Goal: Task Accomplishment & Management: Manage account settings

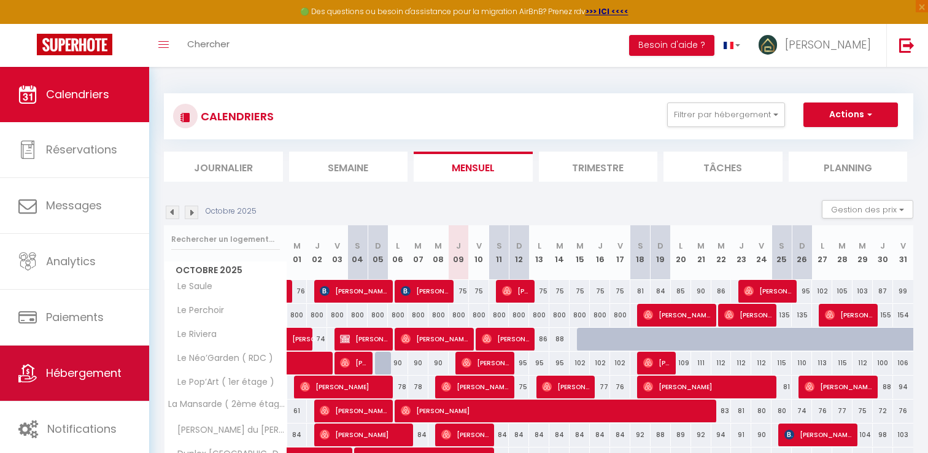
scroll to position [269, 0]
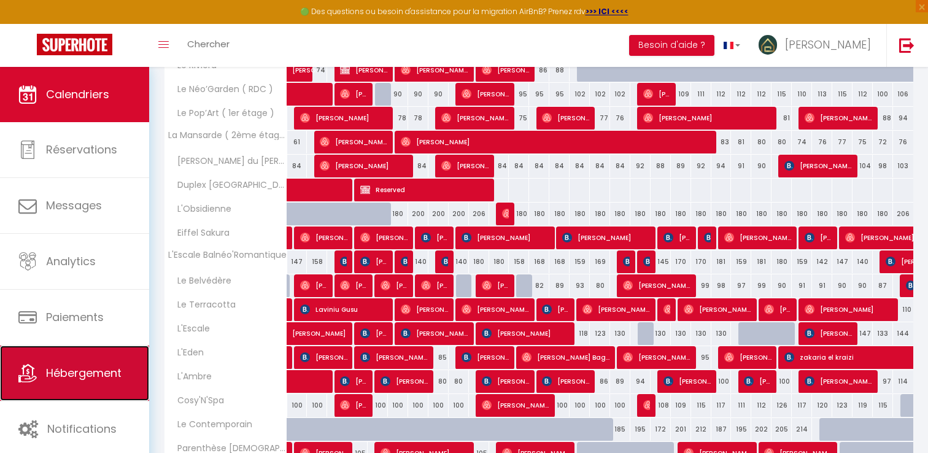
click at [69, 371] on span "Hébergement" at bounding box center [83, 372] width 75 height 15
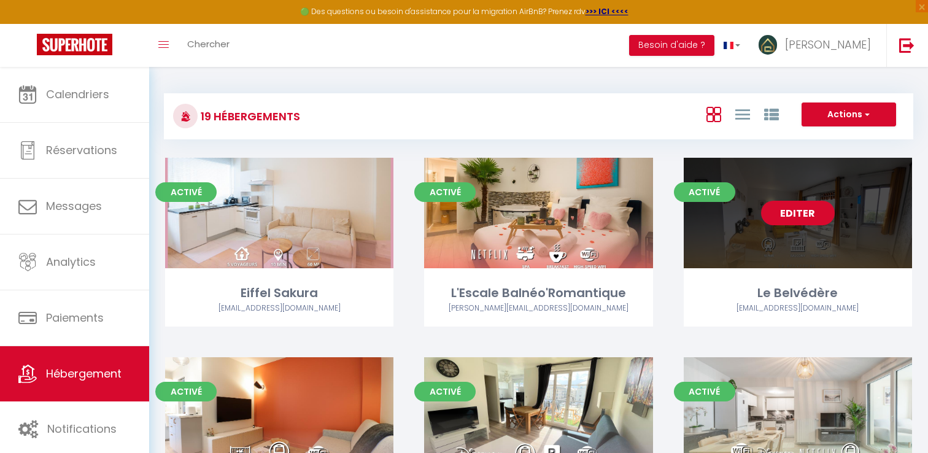
click at [787, 216] on link "Editer" at bounding box center [798, 213] width 74 height 25
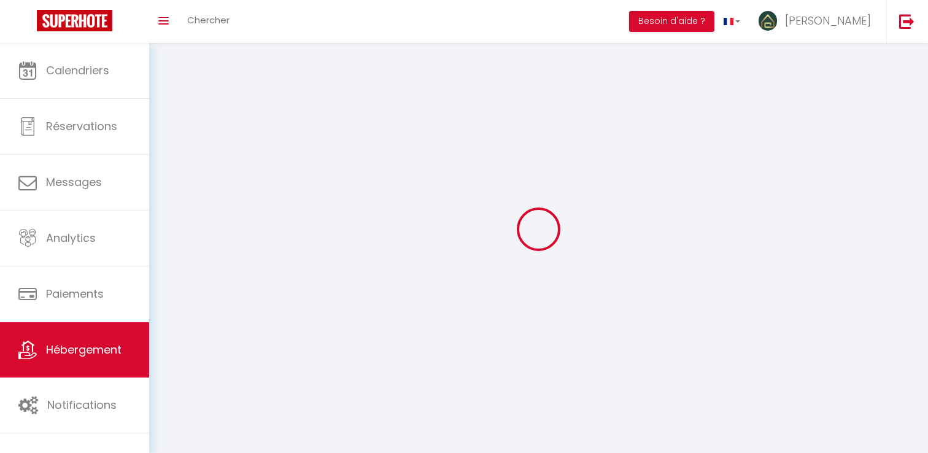
select select "+ 35 %"
select select
checkbox input "false"
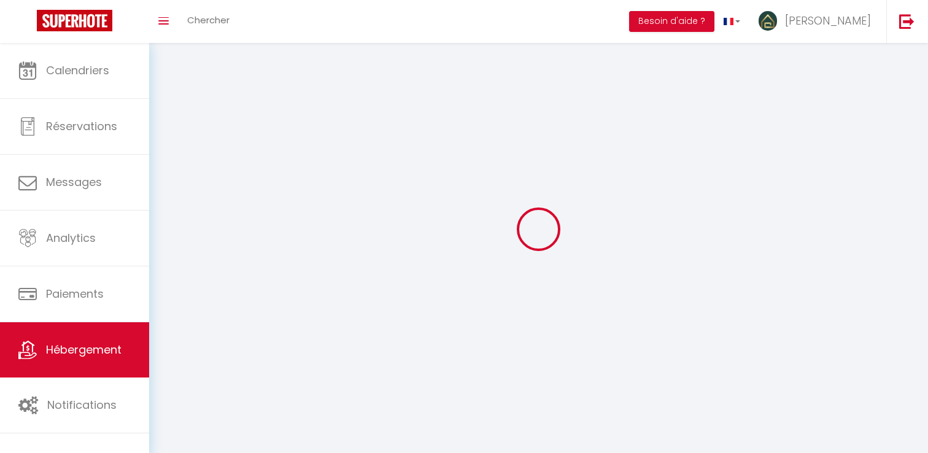
checkbox input "false"
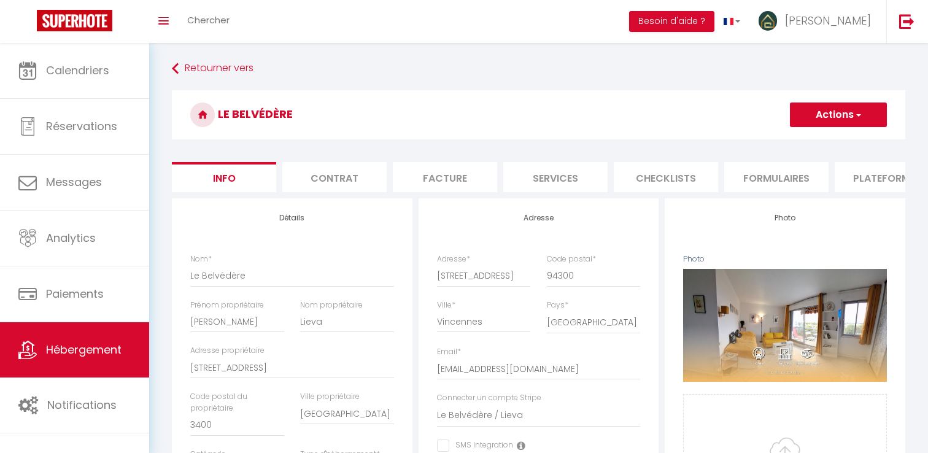
select select
checkbox input "false"
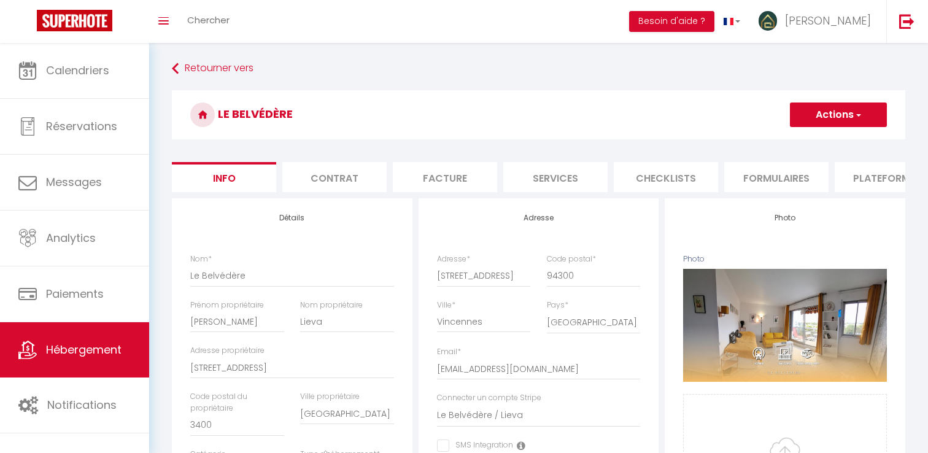
select select
checkbox input "false"
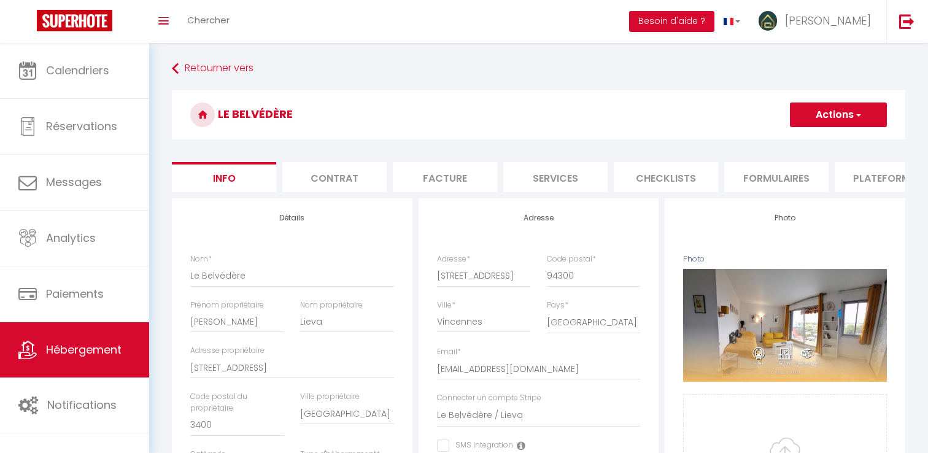
select select "20758-1260218080103035466"
click at [845, 169] on li "Plateformes" at bounding box center [887, 177] width 104 height 30
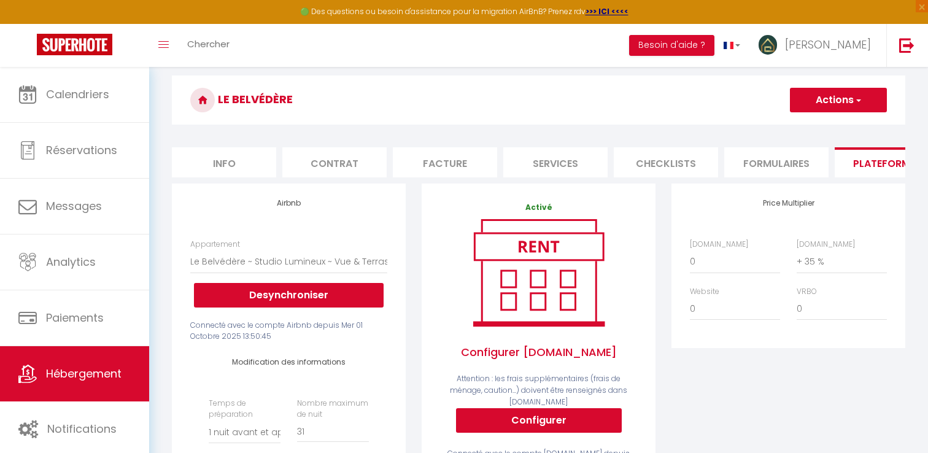
scroll to position [43, 0]
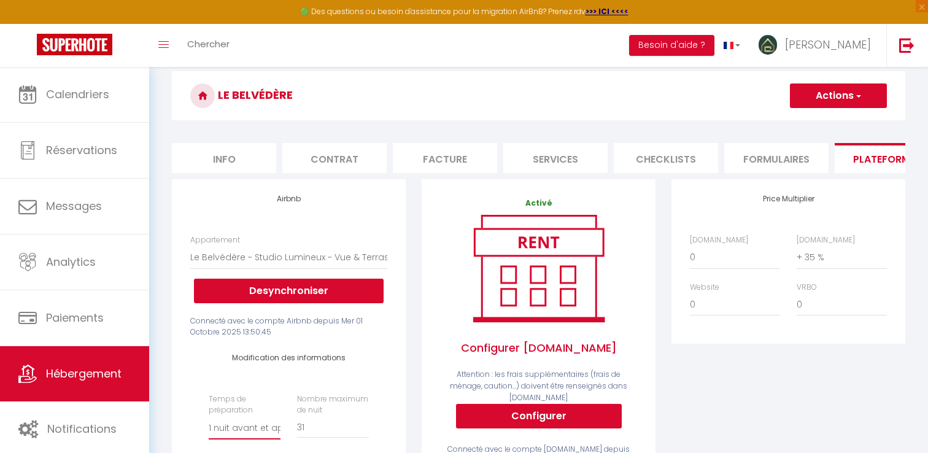
click at [252, 428] on select "Aucun 1 nuit avant et après chaque réservation 2 nuits avant et après chaque ré…" at bounding box center [245, 427] width 72 height 23
select select "0"
click at [209, 416] on select "Aucun 1 nuit avant et après chaque réservation 2 nuits avant et après chaque ré…" at bounding box center [245, 427] width 72 height 23
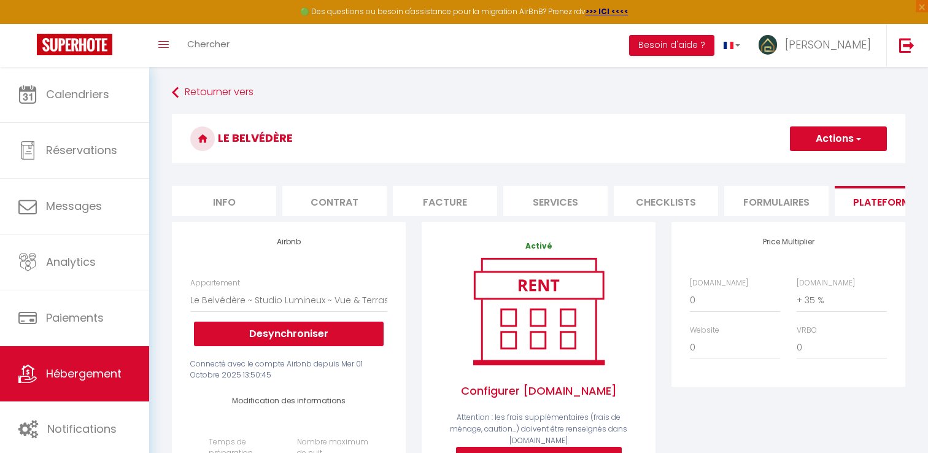
click at [810, 132] on button "Actions" at bounding box center [838, 138] width 97 height 25
click at [812, 162] on link "Enregistrer" at bounding box center [837, 166] width 97 height 16
select select "well_reviewed_guests"
select select "EUR"
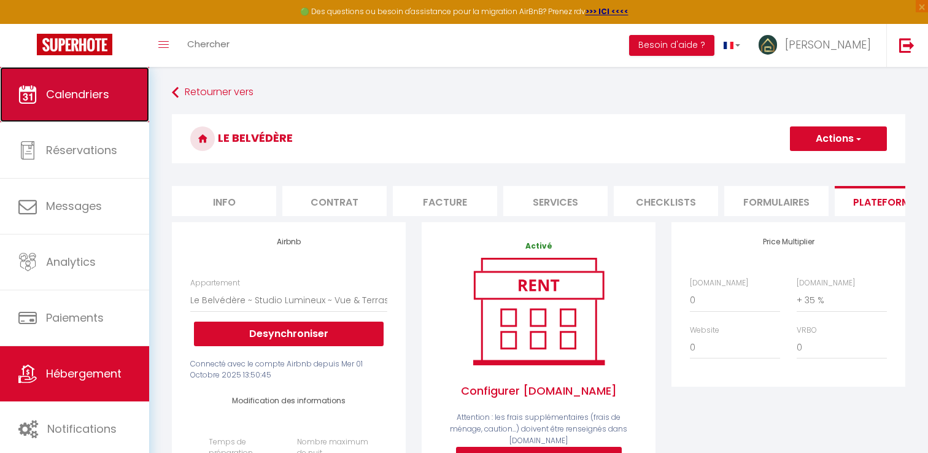
click at [120, 83] on link "Calendriers" at bounding box center [74, 94] width 149 height 55
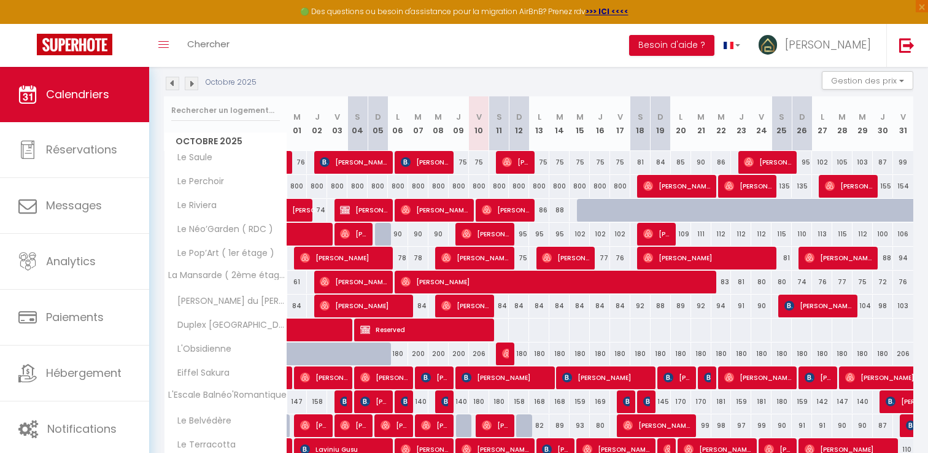
scroll to position [154, 0]
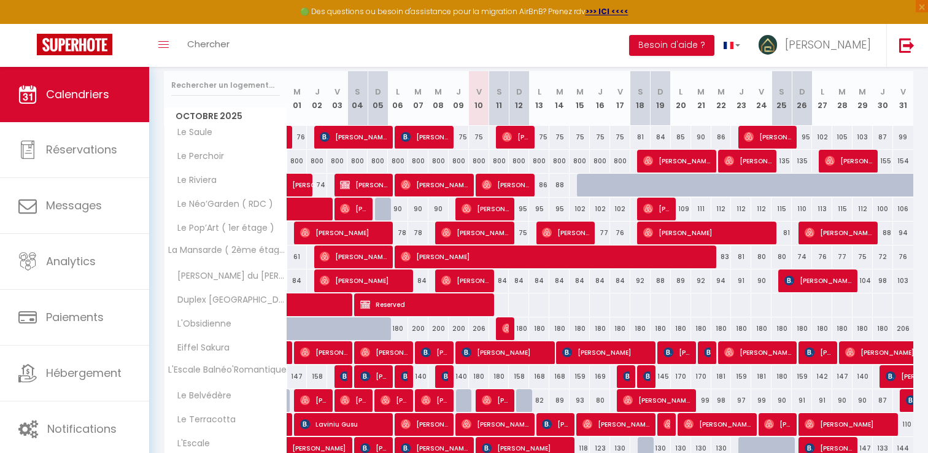
click at [525, 396] on div at bounding box center [526, 400] width 20 height 23
type input "83"
select select "1"
type input "Dim 12 Octobre 2025"
type input "Lun 13 Octobre 2025"
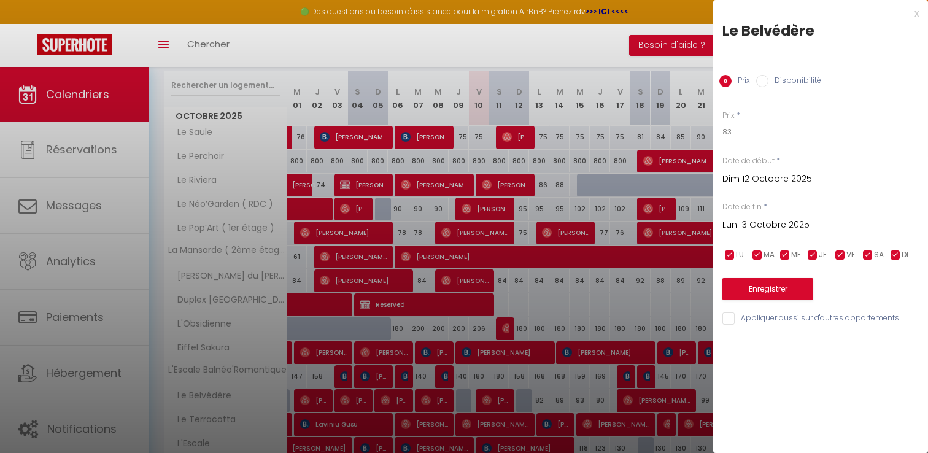
click at [771, 81] on label "Disponibilité" at bounding box center [794, 82] width 53 height 14
click at [768, 81] on input "Disponibilité" at bounding box center [762, 81] width 12 height 12
radio input "true"
radio input "false"
click at [761, 283] on button "Enregistrer" at bounding box center [767, 290] width 91 height 22
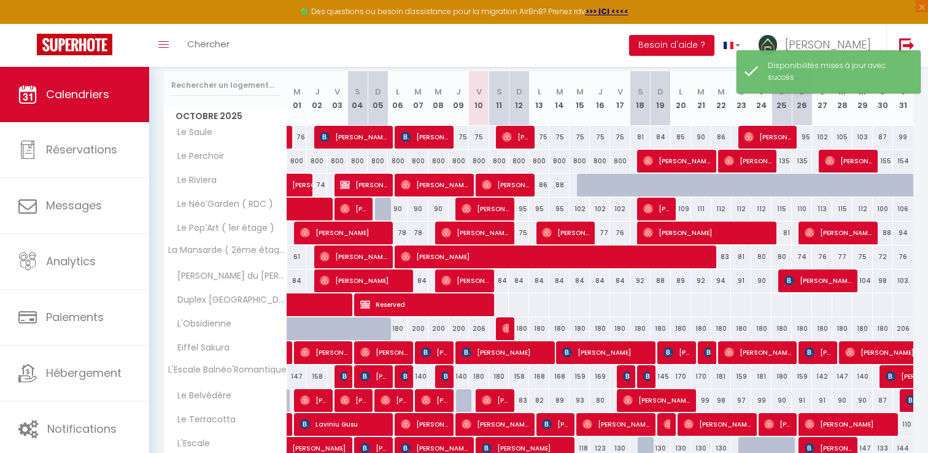
click at [462, 398] on div at bounding box center [466, 400] width 20 height 23
select select "1"
type input "Jeu 09 Octobre 2025"
type input "Ven 10 Octobre 2025"
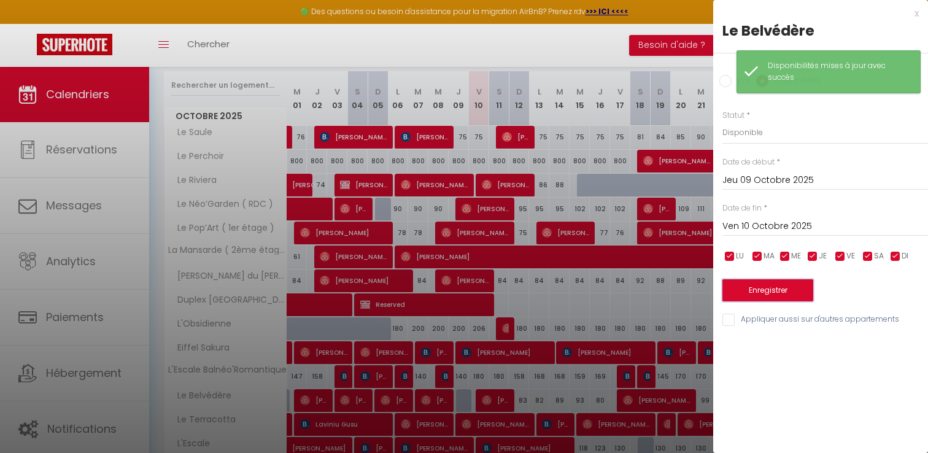
click at [778, 282] on button "Enregistrer" at bounding box center [767, 290] width 91 height 22
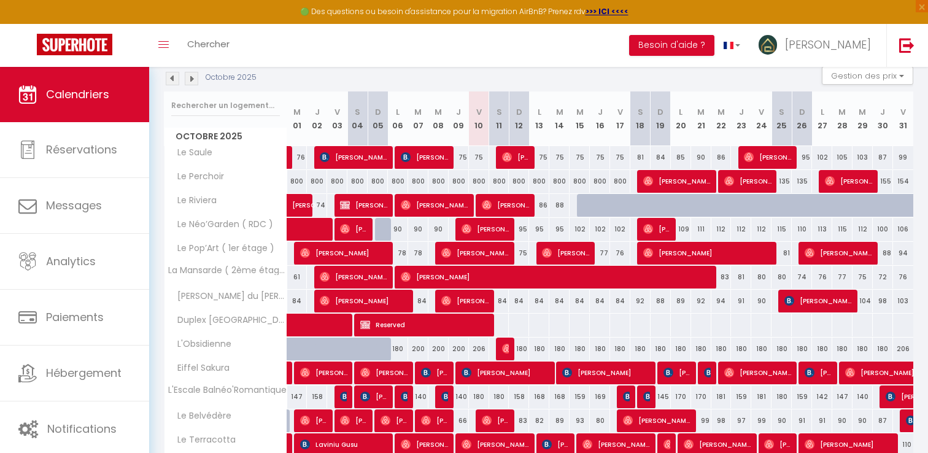
scroll to position [133, 0]
